Goal: Task Accomplishment & Management: Manage account settings

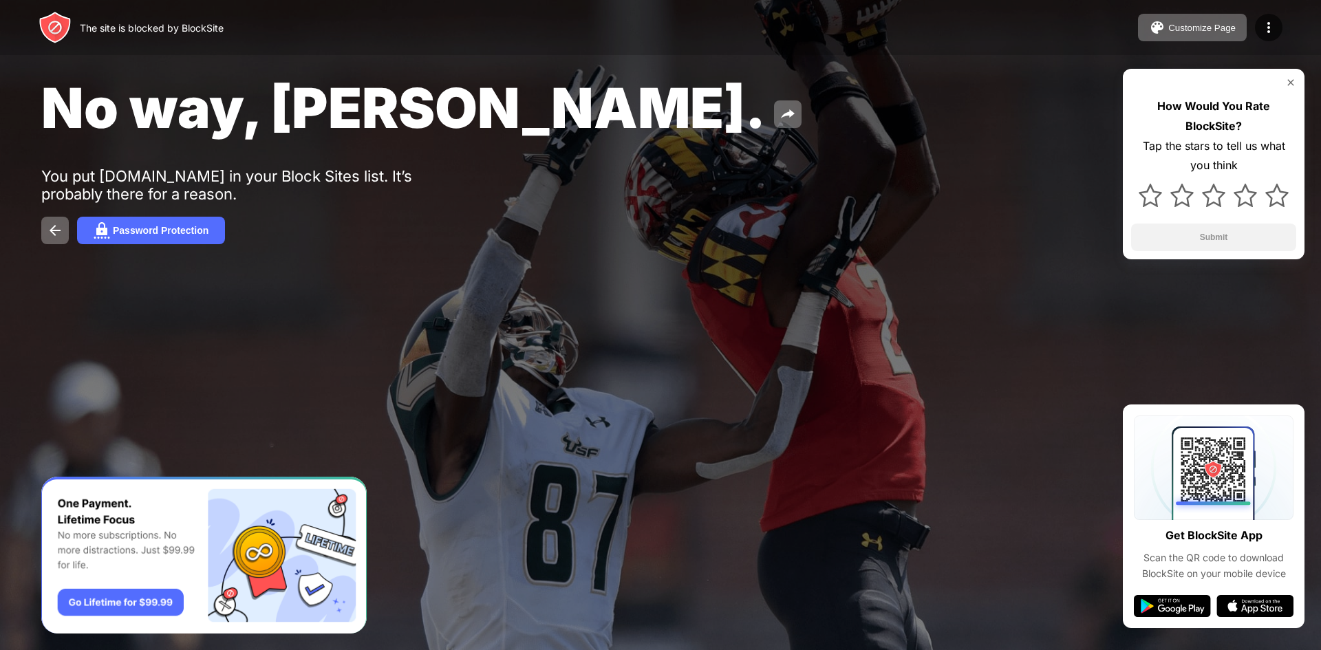
click at [566, 232] on div "Password Protection" at bounding box center [660, 231] width 1238 height 28
drag, startPoint x: 712, startPoint y: 212, endPoint x: 695, endPoint y: 206, distance: 17.6
click at [714, 209] on div "No way, Jose. You put chess.com in your Block Sites list. It’s probably there f…" at bounding box center [660, 159] width 1321 height 318
click at [1268, 23] on img at bounding box center [1268, 27] width 17 height 17
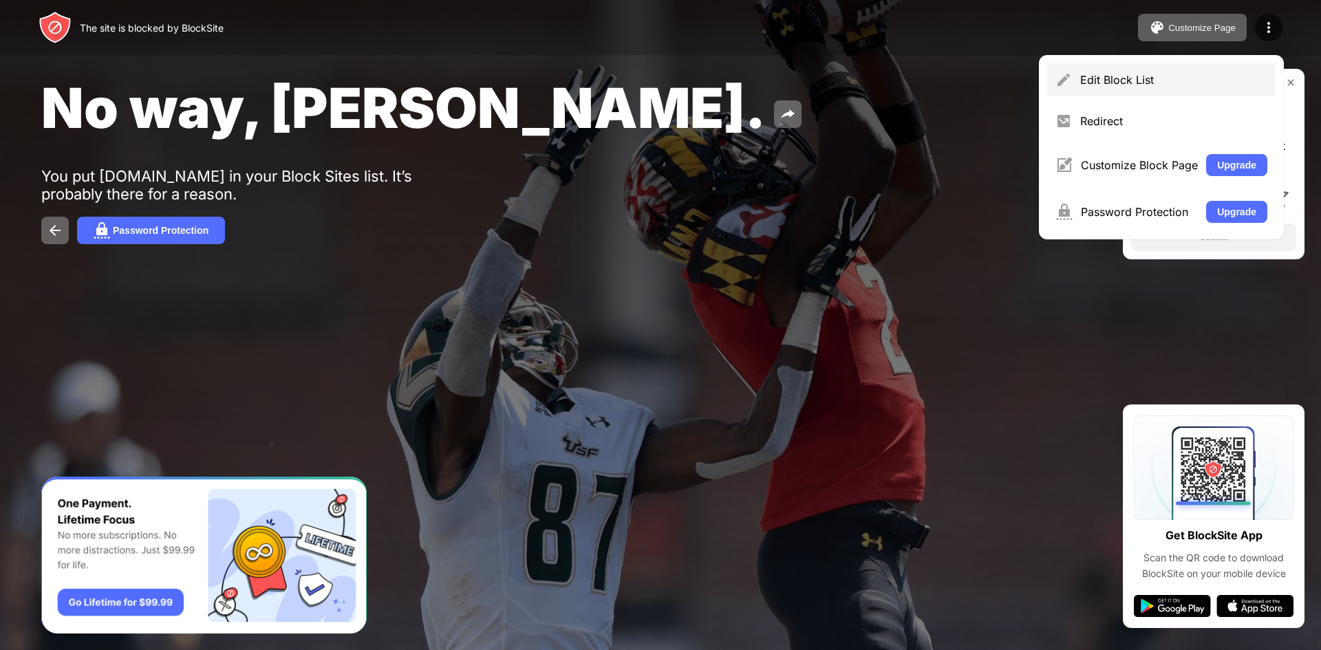
click at [1058, 85] on img at bounding box center [1063, 80] width 17 height 17
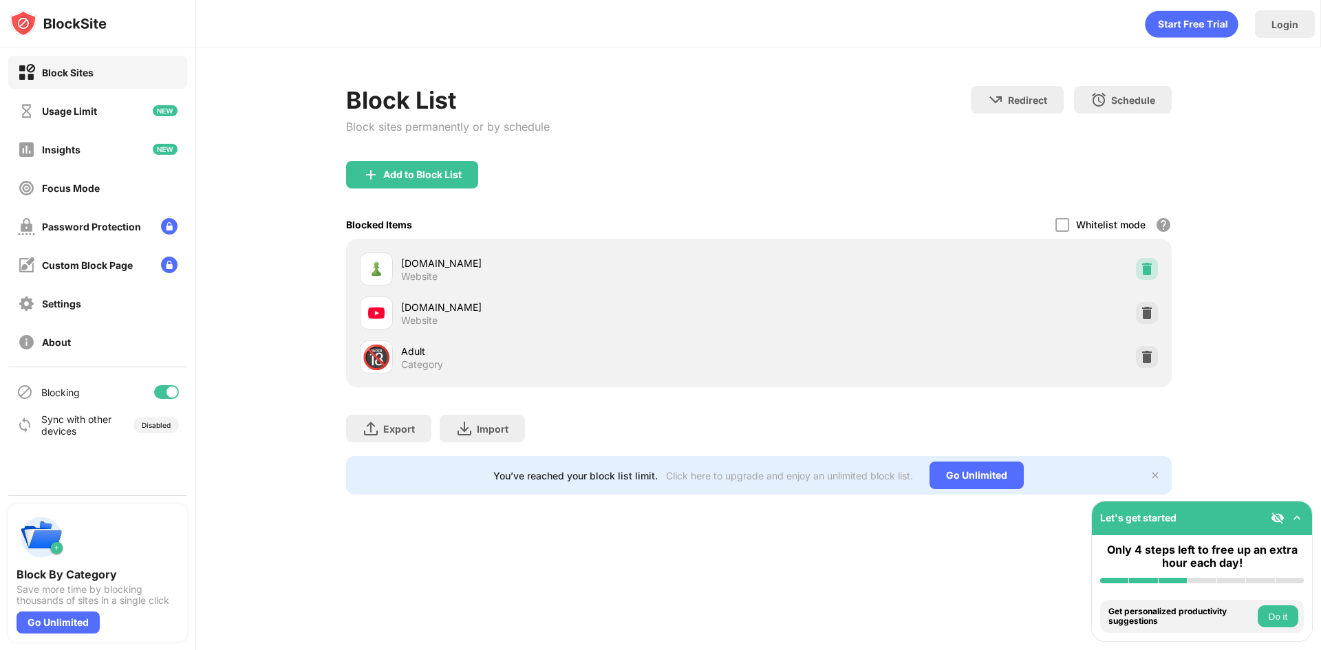
click at [1147, 274] on img at bounding box center [1147, 269] width 14 height 14
